Goal: Check status: Check status

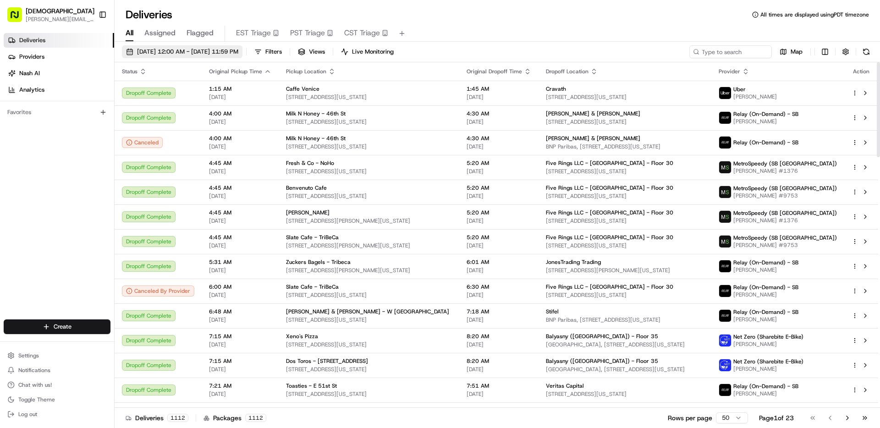
click at [171, 51] on span "[DATE] 12:00 AM - [DATE] 11:59 PM" at bounding box center [187, 52] width 101 height 8
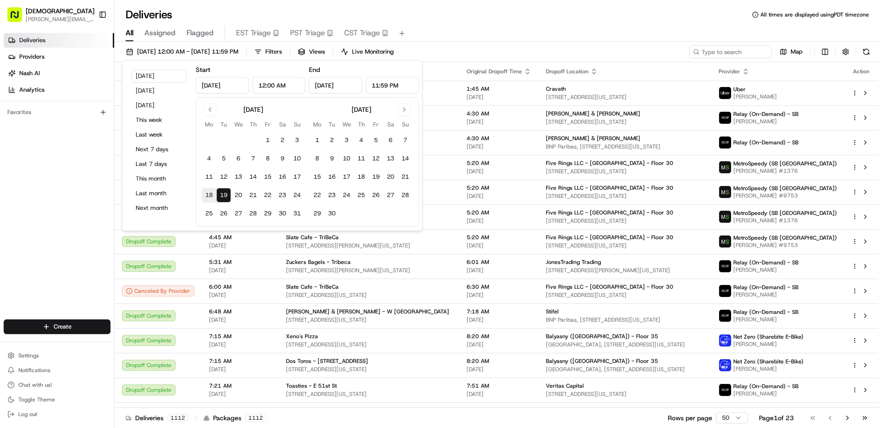
click at [210, 196] on button "18" at bounding box center [209, 195] width 15 height 15
type input "[DATE]"
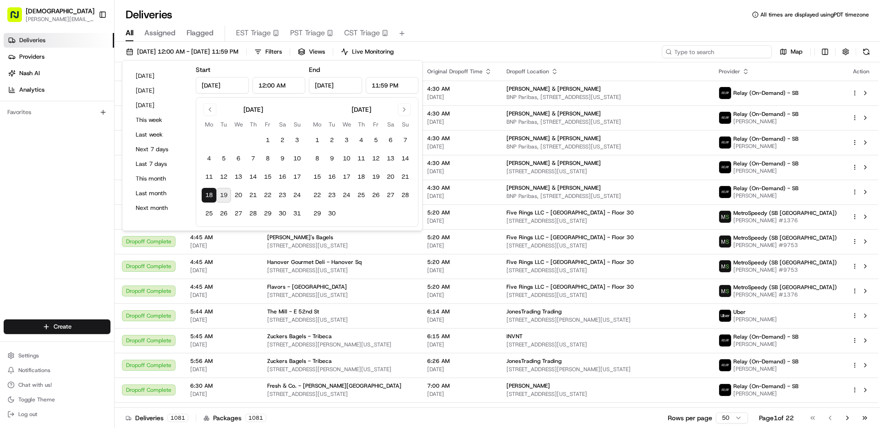
click at [713, 55] on input at bounding box center [717, 51] width 110 height 13
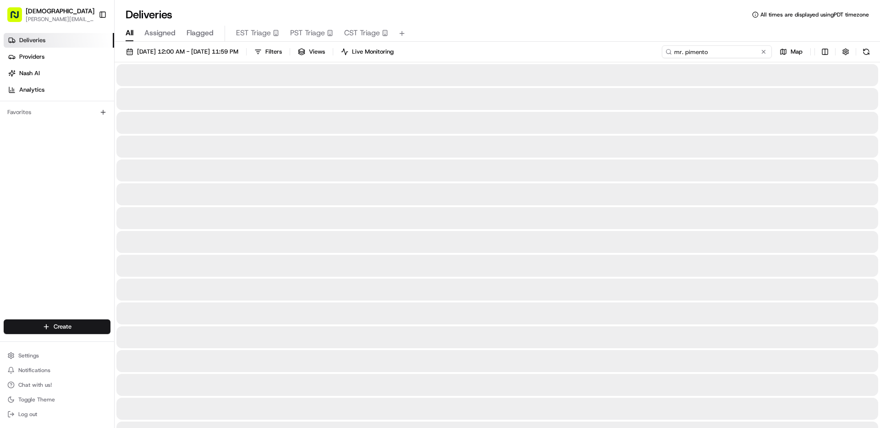
type input "mr. pimento"
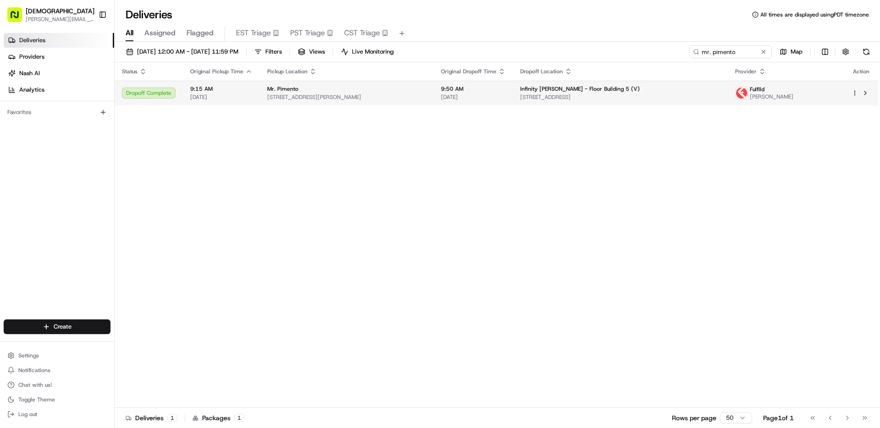
click at [322, 100] on span "[STREET_ADDRESS][PERSON_NAME]" at bounding box center [346, 97] width 159 height 7
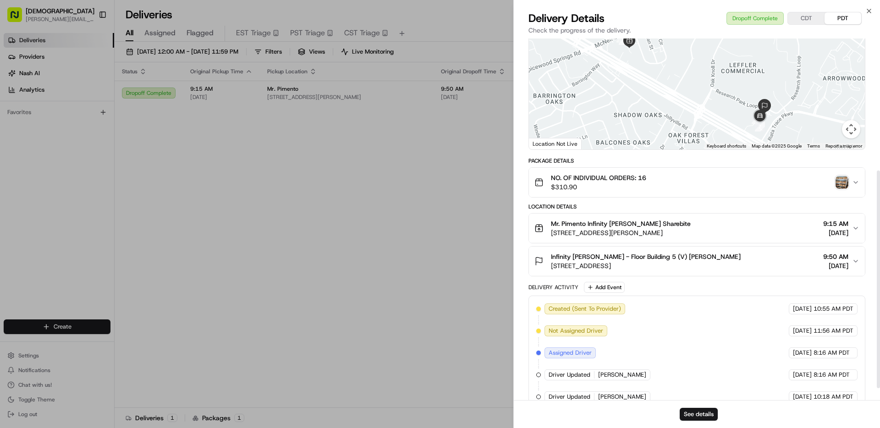
scroll to position [239, 0]
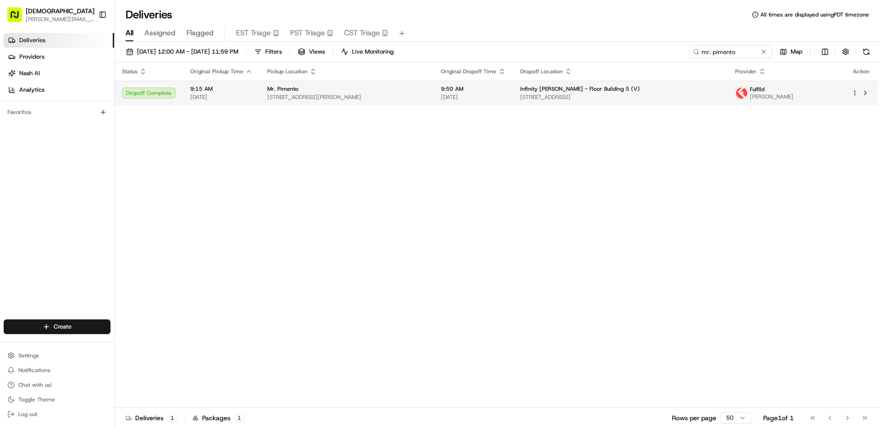
click at [324, 93] on div "Mr. Pimento [STREET_ADDRESS][PERSON_NAME]" at bounding box center [346, 93] width 159 height 16
